Goal: Transaction & Acquisition: Purchase product/service

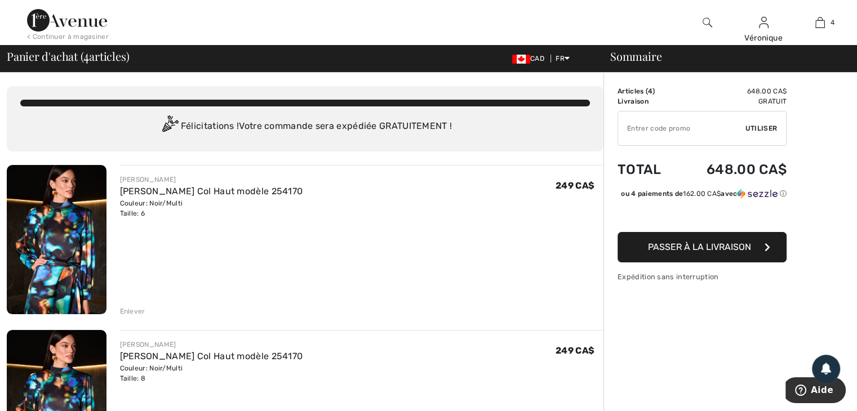
click at [72, 32] on div "< Continuer à magasiner" at bounding box center [68, 37] width 82 height 10
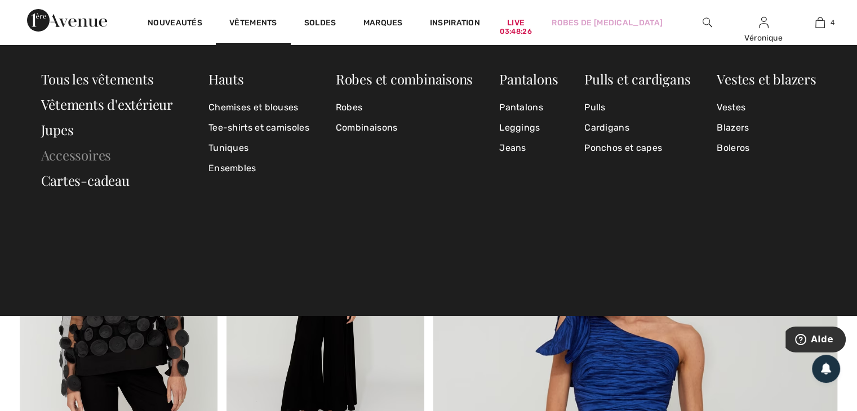
click at [103, 154] on link "Accessoires" at bounding box center [76, 155] width 70 height 18
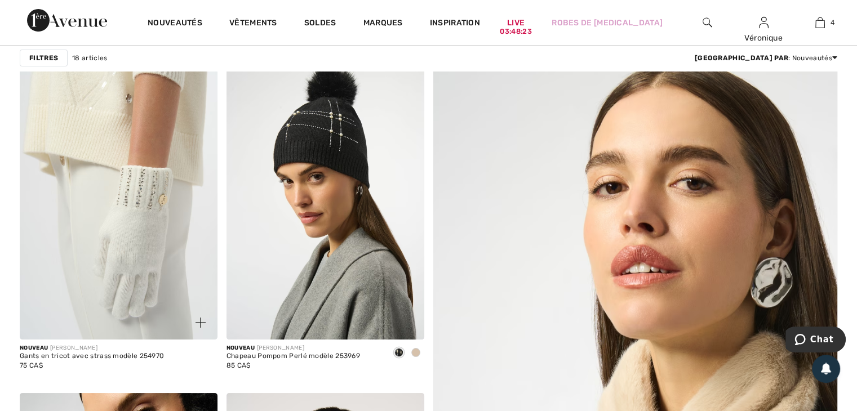
scroll to position [225, 0]
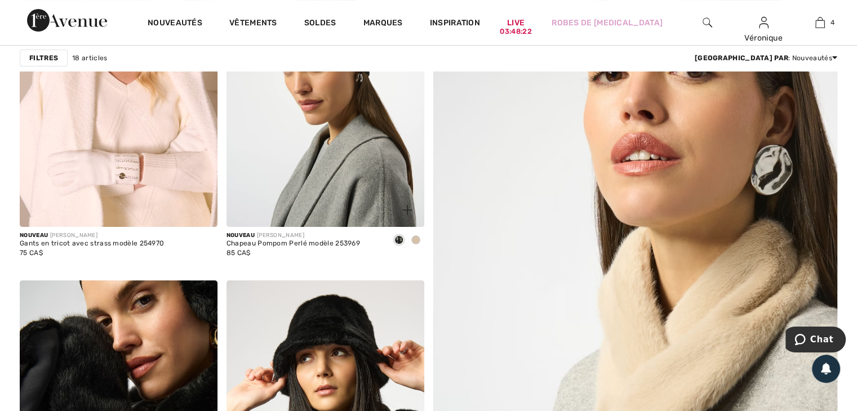
click at [416, 241] on span at bounding box center [415, 240] width 9 height 9
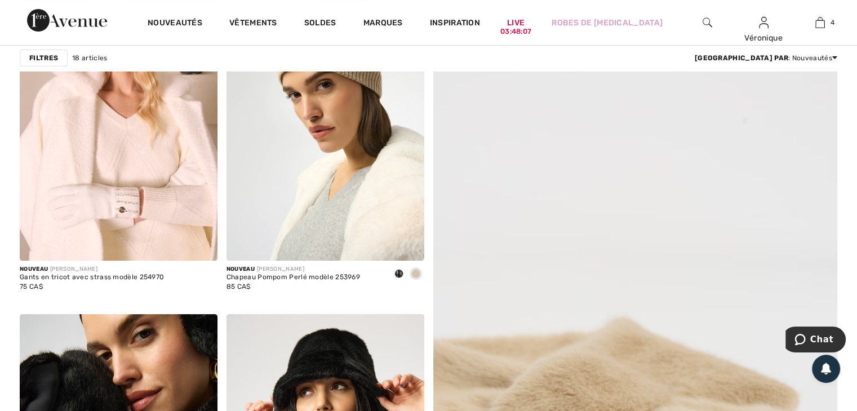
scroll to position [56, 0]
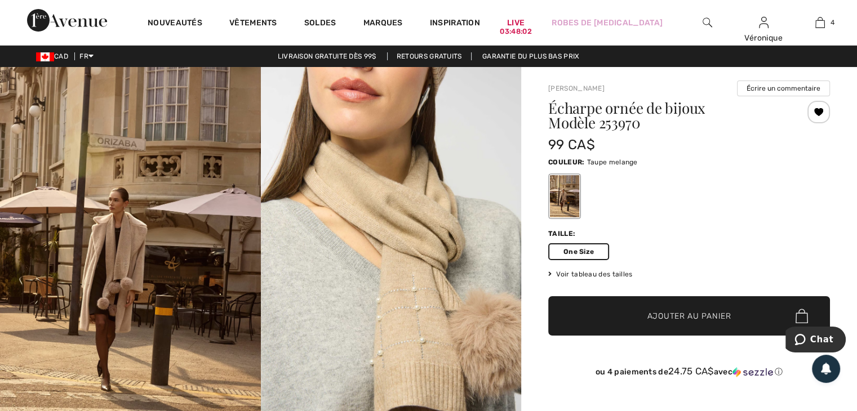
click at [596, 250] on span "One Size" at bounding box center [578, 251] width 61 height 17
click at [668, 309] on span "✔ Ajouté au panier Ajouter au panier" at bounding box center [689, 315] width 282 height 39
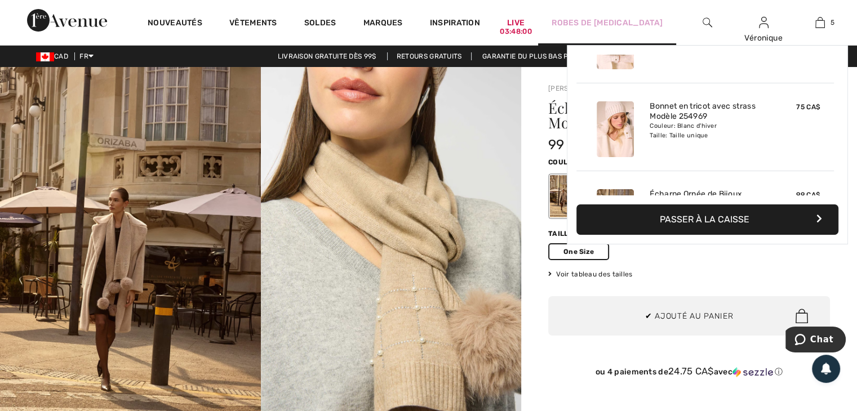
scroll to position [298, 0]
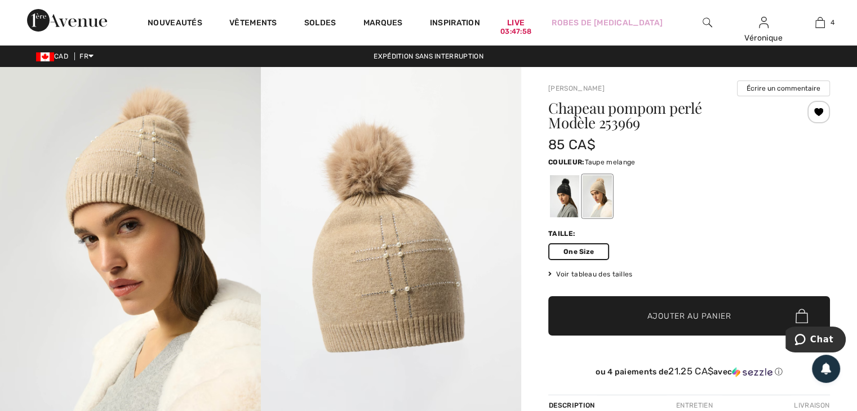
click at [596, 199] on div at bounding box center [597, 196] width 29 height 42
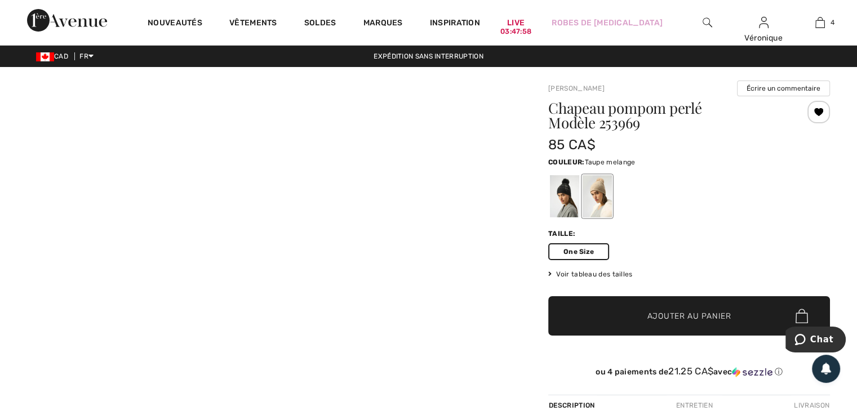
click at [669, 325] on span "✔ Ajouté au panier Ajouter au panier" at bounding box center [689, 315] width 282 height 39
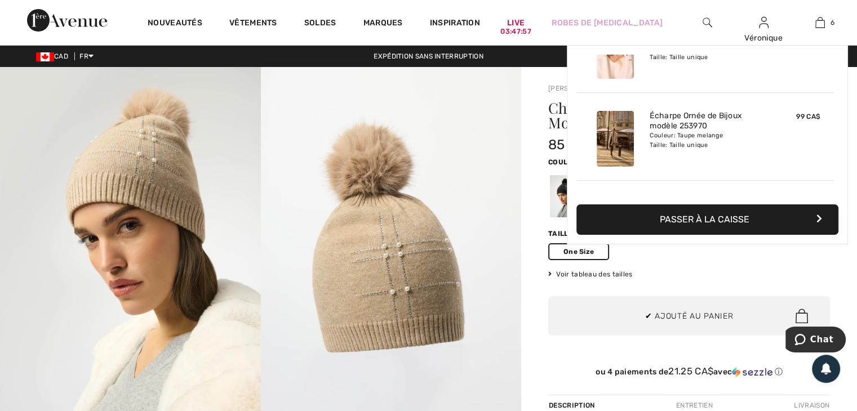
scroll to position [385, 0]
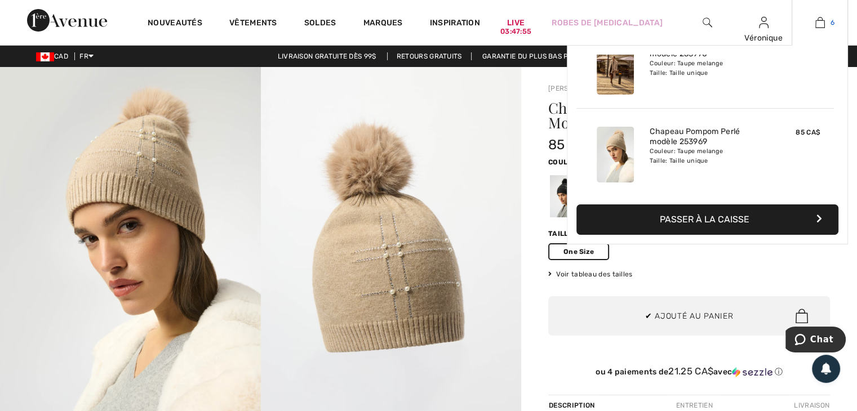
click at [817, 24] on img at bounding box center [820, 23] width 10 height 14
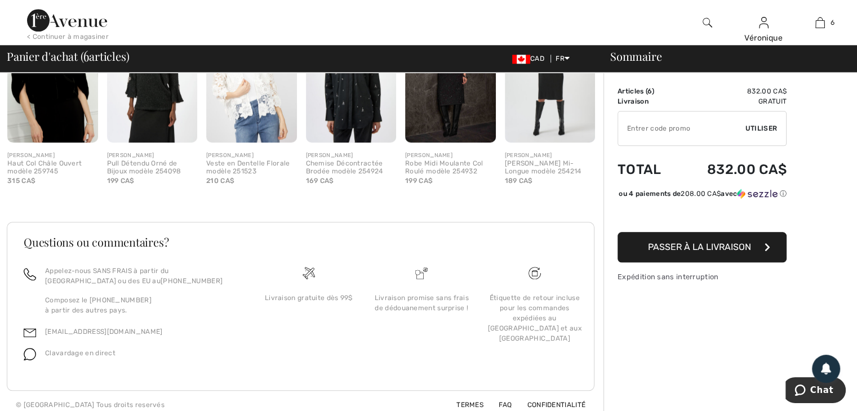
scroll to position [1204, 0]
